Goal: Check status: Check status

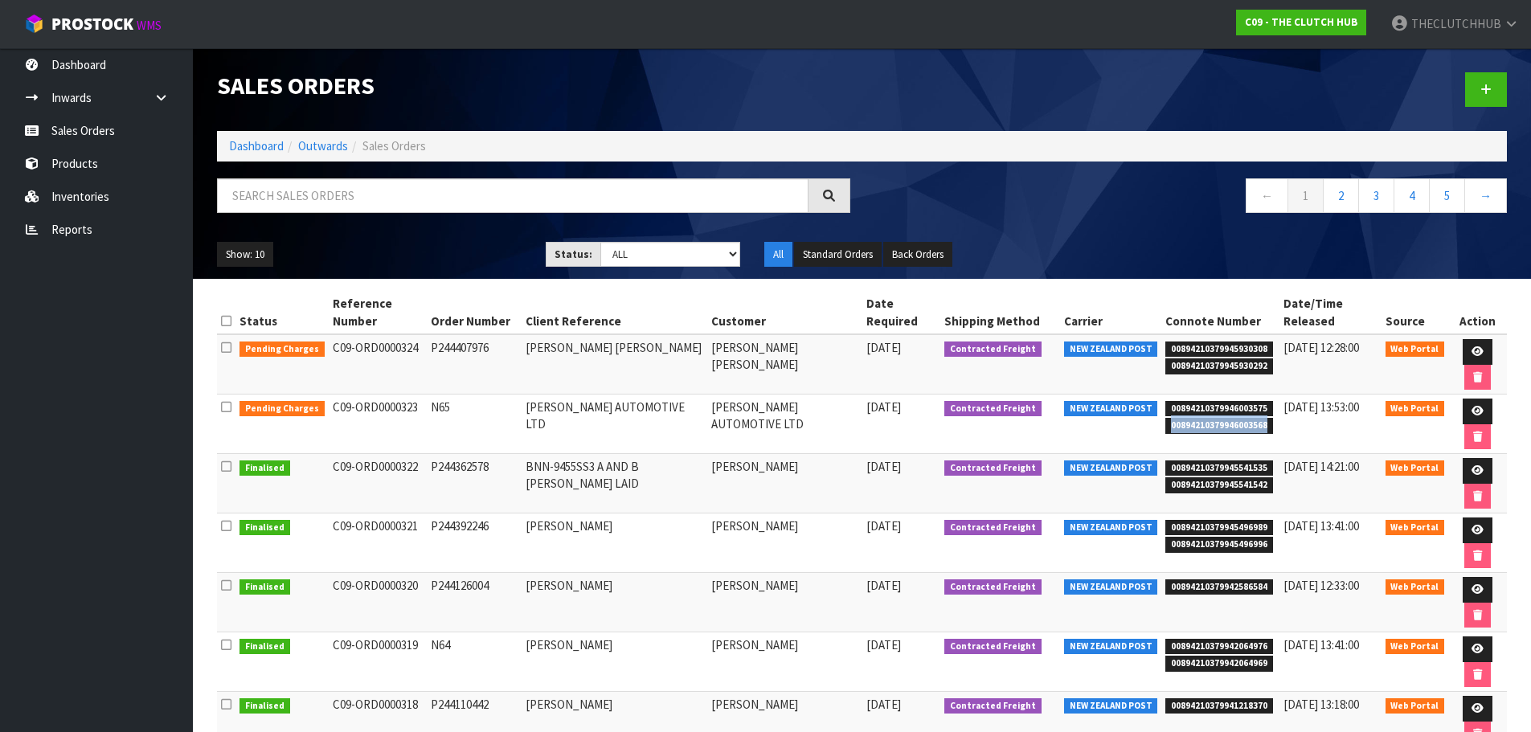
drag, startPoint x: 1258, startPoint y: 424, endPoint x: 1155, endPoint y: 423, distance: 102.9
click at [1165, 423] on span "00894210379946003568" at bounding box center [1219, 426] width 108 height 16
click at [1180, 420] on span "00894210379946003568" at bounding box center [1219, 426] width 108 height 16
drag, startPoint x: 1256, startPoint y: 406, endPoint x: 1157, endPoint y: 407, distance: 98.8
click at [1165, 407] on span "00894210379946003575" at bounding box center [1219, 409] width 108 height 16
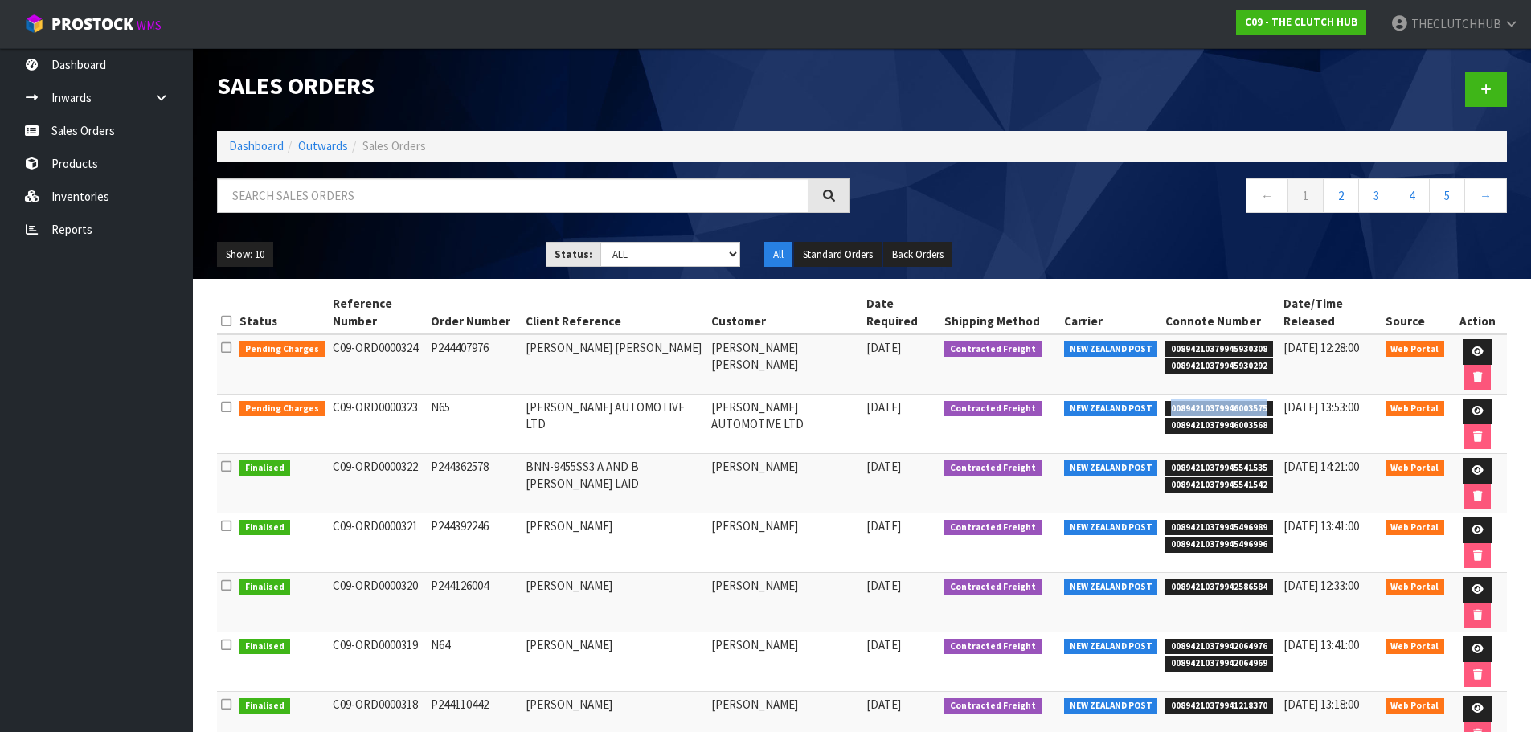
copy span "00894210379946003575"
drag, startPoint x: 1254, startPoint y: 423, endPoint x: 1176, endPoint y: 424, distance: 77.1
click at [1175, 424] on span "00894210379946003568" at bounding box center [1219, 426] width 108 height 16
drag, startPoint x: 1265, startPoint y: 425, endPoint x: 1243, endPoint y: 427, distance: 21.8
click at [1243, 427] on td "00894210379946003575 00894210379946003568" at bounding box center [1220, 424] width 118 height 59
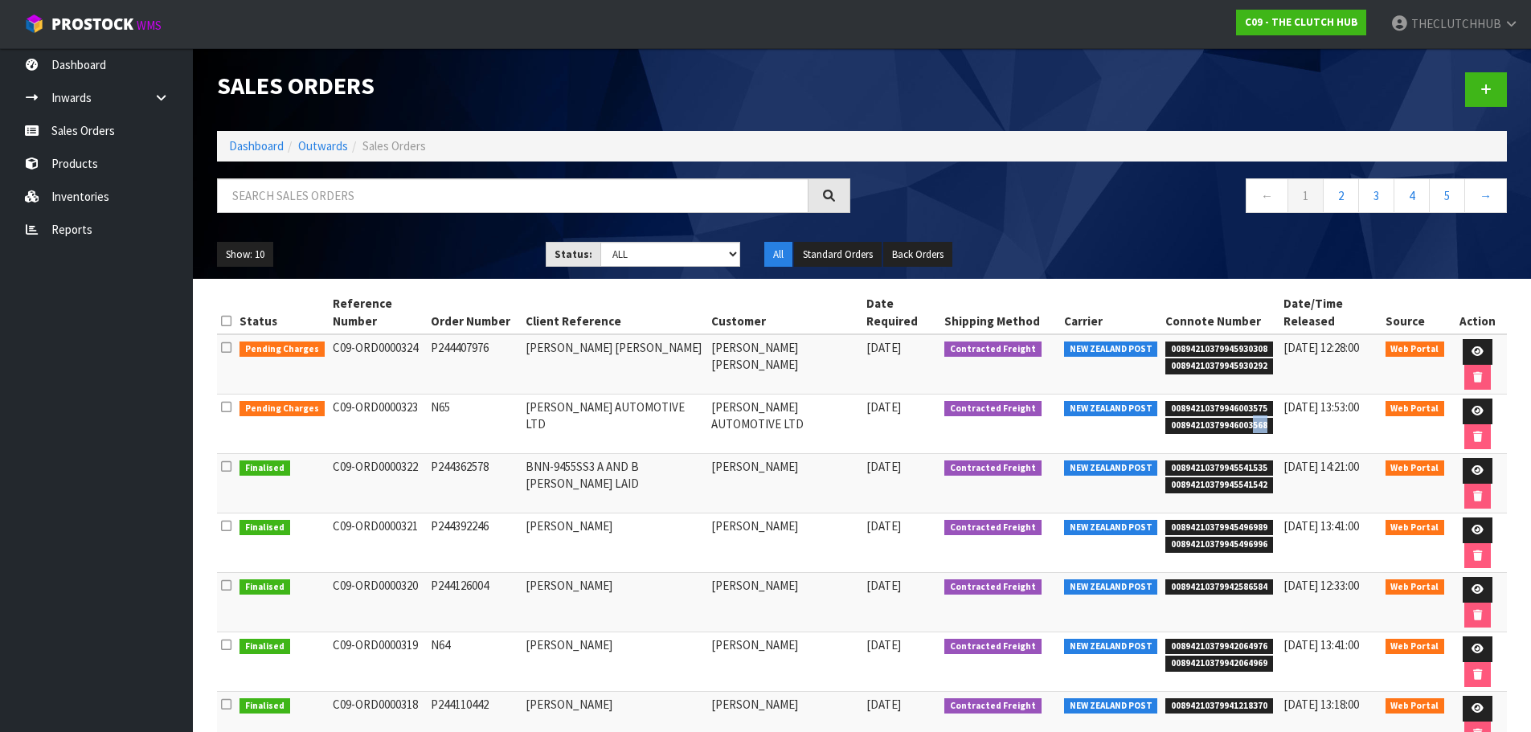
click at [1254, 426] on span "00894210379946003568" at bounding box center [1219, 426] width 108 height 16
drag, startPoint x: 1254, startPoint y: 426, endPoint x: 1180, endPoint y: 432, distance: 75.0
click at [1180, 432] on span "00894210379946003568" at bounding box center [1219, 426] width 108 height 16
copy span "00894210379946003568"
